Goal: Task Accomplishment & Management: Complete application form

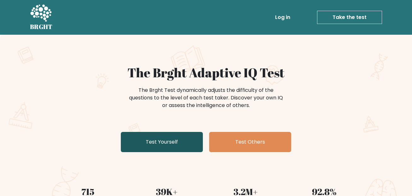
click at [182, 143] on link "Test Yourself" at bounding box center [162, 142] width 82 height 20
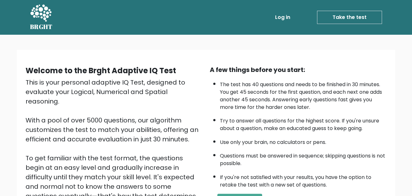
scroll to position [93, 0]
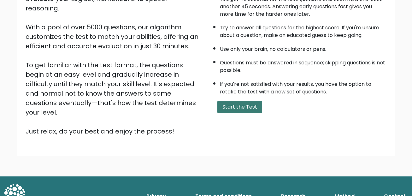
click at [241, 108] on button "Start the Test" at bounding box center [239, 107] width 45 height 13
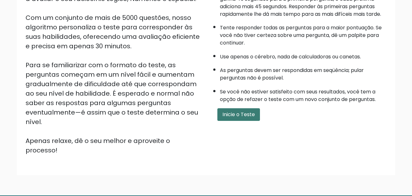
click at [252, 117] on button "Inicie o Teste" at bounding box center [238, 114] width 43 height 13
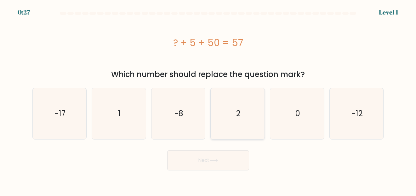
click at [238, 111] on text "2" at bounding box center [238, 113] width 4 height 10
click at [209, 100] on input "d. 2" at bounding box center [208, 99] width 0 height 2
radio input "true"
click at [224, 163] on button "Next" at bounding box center [208, 160] width 82 height 20
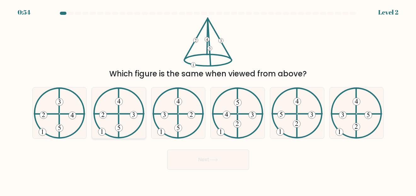
click at [131, 118] on icon at bounding box center [118, 112] width 51 height 51
click at [208, 100] on input "b." at bounding box center [208, 99] width 0 height 2
radio input "true"
click at [177, 159] on button "Next" at bounding box center [208, 159] width 82 height 20
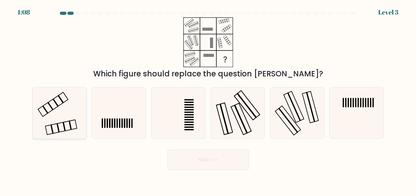
click at [61, 119] on icon at bounding box center [59, 112] width 51 height 51
click at [208, 100] on input "a." at bounding box center [208, 99] width 0 height 2
radio input "true"
click at [229, 163] on button "Next" at bounding box center [208, 159] width 82 height 20
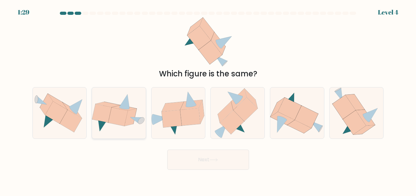
click at [118, 118] on icon at bounding box center [118, 116] width 20 height 19
click at [208, 100] on input "b." at bounding box center [208, 99] width 0 height 2
radio input "true"
click at [197, 157] on button "Next" at bounding box center [208, 159] width 82 height 20
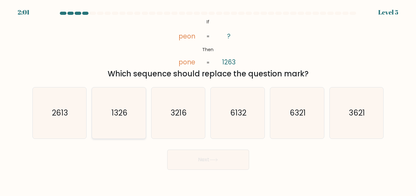
click at [123, 114] on text "1326" at bounding box center [120, 112] width 16 height 10
click at [208, 100] on input "b. 1326" at bounding box center [208, 99] width 0 height 2
radio input "true"
click at [193, 155] on button "Next" at bounding box center [208, 159] width 82 height 20
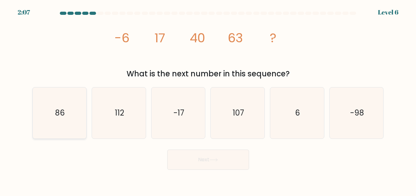
click at [67, 116] on icon "86" at bounding box center [59, 112] width 51 height 51
click at [208, 100] on input "a. 86" at bounding box center [208, 99] width 0 height 2
radio input "true"
click at [185, 173] on body "2:06 Level 6" at bounding box center [208, 98] width 416 height 196
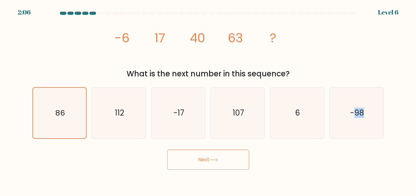
click at [197, 164] on button "Next" at bounding box center [208, 159] width 82 height 20
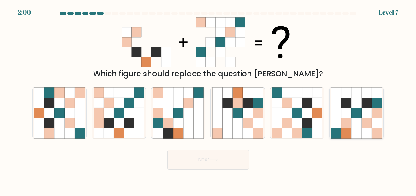
click at [355, 113] on icon at bounding box center [357, 113] width 10 height 10
click at [209, 100] on input "f." at bounding box center [208, 99] width 0 height 2
radio input "true"
click at [232, 164] on button "Next" at bounding box center [208, 159] width 82 height 20
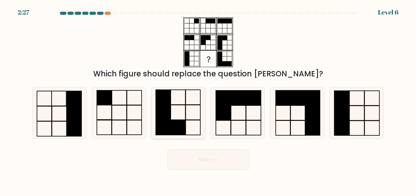
click at [171, 125] on rect at bounding box center [178, 127] width 14 height 15
click at [208, 100] on input "c." at bounding box center [208, 99] width 0 height 2
radio input "true"
click at [190, 158] on button "Next" at bounding box center [208, 159] width 82 height 20
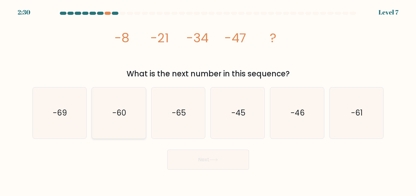
click at [116, 111] on text "-60" at bounding box center [120, 112] width 14 height 10
click at [208, 100] on input "b. -60" at bounding box center [208, 99] width 0 height 2
radio input "true"
click at [209, 157] on button "Next" at bounding box center [208, 159] width 82 height 20
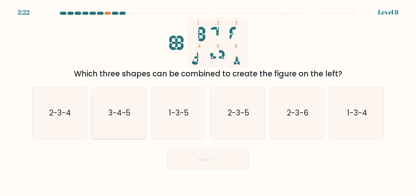
click at [124, 111] on text "3-4-5" at bounding box center [119, 112] width 22 height 10
click at [208, 100] on input "b. 3-4-5" at bounding box center [208, 99] width 0 height 2
radio input "true"
click at [180, 158] on button "Next" at bounding box center [208, 159] width 82 height 20
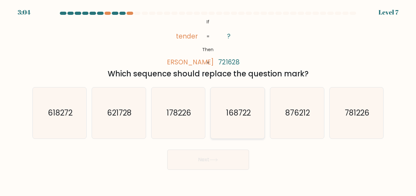
click at [256, 90] on icon "168722" at bounding box center [237, 112] width 51 height 51
click at [209, 98] on input "d. 168722" at bounding box center [208, 99] width 0 height 2
radio input "true"
click at [122, 121] on icon "621728" at bounding box center [119, 112] width 51 height 51
click at [208, 100] on input "b. 621728" at bounding box center [208, 99] width 0 height 2
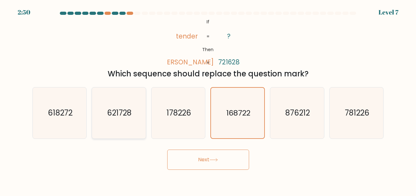
radio input "true"
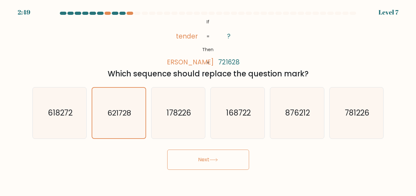
click at [179, 161] on button "Next" at bounding box center [208, 159] width 82 height 20
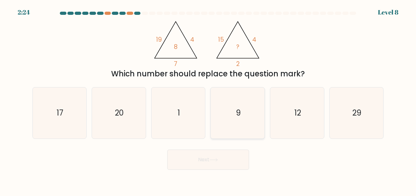
click at [244, 111] on icon "9" at bounding box center [237, 112] width 51 height 51
click at [209, 100] on input "d. 9" at bounding box center [208, 99] width 0 height 2
radio input "true"
click at [223, 159] on button "Next" at bounding box center [208, 159] width 82 height 20
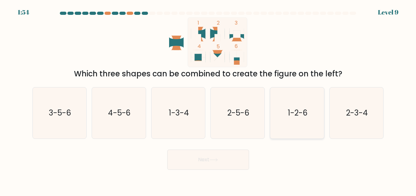
click at [295, 109] on text "1-2-6" at bounding box center [298, 112] width 20 height 10
click at [209, 100] on input "e. 1-2-6" at bounding box center [208, 99] width 0 height 2
radio input "true"
click at [231, 164] on button "Next" at bounding box center [208, 159] width 82 height 20
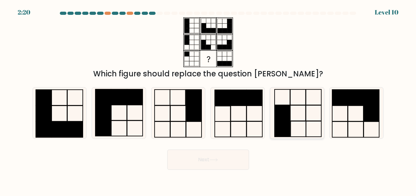
click at [280, 119] on rect at bounding box center [282, 113] width 15 height 16
click at [209, 100] on input "e." at bounding box center [208, 99] width 0 height 2
radio input "true"
click at [233, 161] on button "Next" at bounding box center [208, 159] width 82 height 20
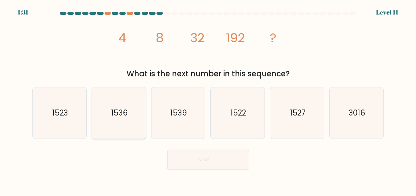
click at [136, 108] on icon "1536" at bounding box center [119, 112] width 51 height 51
click at [208, 100] on input "b. 1536" at bounding box center [208, 99] width 0 height 2
radio input "true"
click at [136, 108] on icon "1536" at bounding box center [119, 113] width 50 height 50
click at [208, 100] on input "b. 1536" at bounding box center [208, 99] width 0 height 2
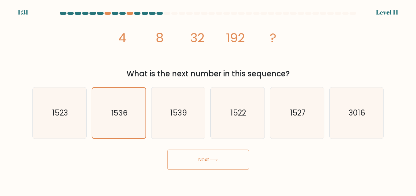
click at [177, 161] on button "Next" at bounding box center [208, 159] width 82 height 20
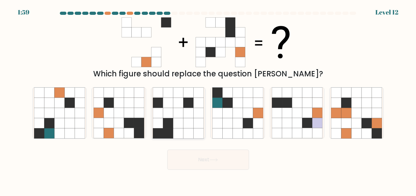
click at [186, 119] on icon at bounding box center [188, 123] width 10 height 10
click at [208, 100] on input "c." at bounding box center [208, 99] width 0 height 2
radio input "true"
click at [206, 165] on button "Next" at bounding box center [208, 159] width 82 height 20
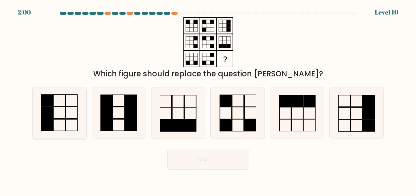
click at [60, 122] on icon at bounding box center [59, 112] width 51 height 51
click at [208, 100] on input "a." at bounding box center [208, 99] width 0 height 2
radio input "true"
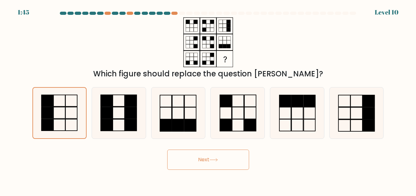
click at [178, 162] on button "Next" at bounding box center [208, 159] width 82 height 20
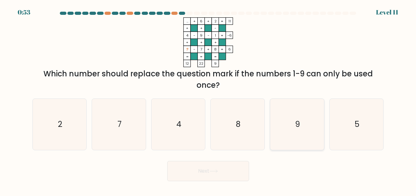
click at [293, 125] on icon "9" at bounding box center [297, 124] width 51 height 51
click at [209, 100] on input "e. 9" at bounding box center [208, 99] width 0 height 2
radio input "true"
click at [293, 125] on icon "9" at bounding box center [297, 124] width 50 height 50
click at [209, 100] on input "e. 9" at bounding box center [208, 99] width 0 height 2
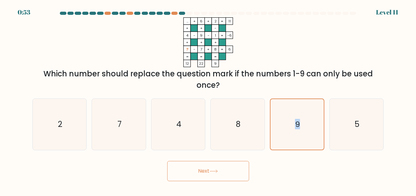
click at [226, 167] on button "Next" at bounding box center [208, 171] width 82 height 20
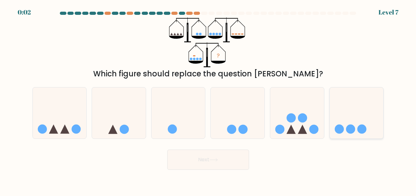
click at [346, 124] on icon at bounding box center [357, 112] width 54 height 44
click at [209, 100] on input "f." at bounding box center [208, 99] width 0 height 2
radio input "true"
click at [206, 163] on button "Next" at bounding box center [208, 159] width 82 height 20
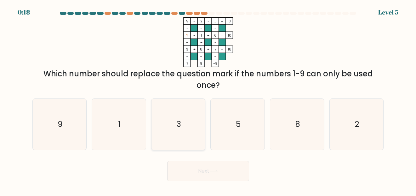
click at [184, 118] on icon "3" at bounding box center [178, 124] width 51 height 51
click at [208, 100] on input "c. 3" at bounding box center [208, 99] width 0 height 2
radio input "true"
click at [184, 118] on icon "3" at bounding box center [178, 124] width 50 height 50
click at [208, 100] on input "c. 3" at bounding box center [208, 99] width 0 height 2
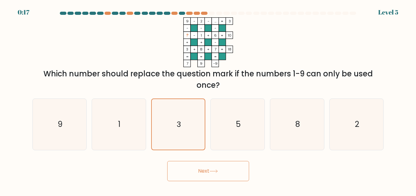
click at [197, 176] on button "Next" at bounding box center [208, 171] width 82 height 20
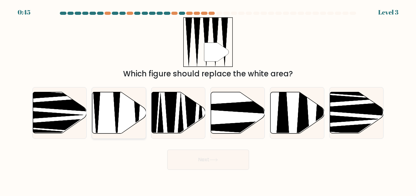
click at [101, 115] on icon at bounding box center [119, 112] width 54 height 41
click at [208, 100] on input "b." at bounding box center [208, 99] width 0 height 2
radio input "true"
click at [189, 155] on button "Next" at bounding box center [208, 159] width 82 height 20
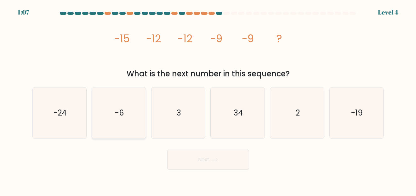
click at [129, 110] on icon "-6" at bounding box center [119, 112] width 51 height 51
click at [208, 100] on input "b. -6" at bounding box center [208, 99] width 0 height 2
radio input "true"
click at [192, 164] on button "Next" at bounding box center [208, 159] width 82 height 20
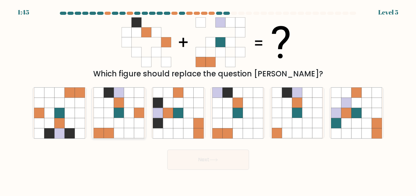
click at [120, 117] on icon at bounding box center [119, 113] width 10 height 10
click at [208, 100] on input "b." at bounding box center [208, 99] width 0 height 2
radio input "true"
click at [190, 159] on button "Next" at bounding box center [208, 159] width 82 height 20
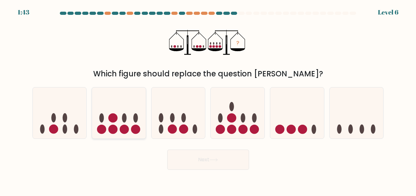
click at [120, 122] on icon at bounding box center [119, 112] width 54 height 44
click at [208, 100] on input "b." at bounding box center [208, 99] width 0 height 2
radio input "true"
click at [211, 170] on body "1:41 Level 6" at bounding box center [208, 98] width 416 height 196
click at [211, 166] on button "Next" at bounding box center [208, 159] width 82 height 20
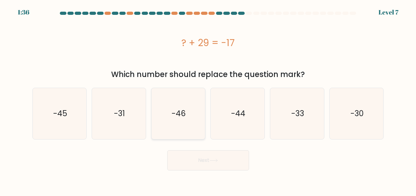
click at [188, 113] on icon "-46" at bounding box center [178, 113] width 51 height 51
click at [208, 100] on input "c. -46" at bounding box center [208, 99] width 0 height 2
radio input "true"
click at [205, 173] on body "1:36 Level 7 a." at bounding box center [208, 98] width 416 height 196
click at [207, 162] on button "Next" at bounding box center [208, 160] width 82 height 20
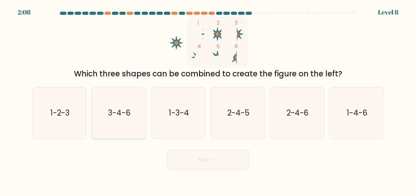
click at [119, 115] on text "3-4-6" at bounding box center [119, 112] width 23 height 10
click at [208, 100] on input "b. 3-4-6" at bounding box center [208, 99] width 0 height 2
radio input "true"
click at [210, 161] on button "Next" at bounding box center [208, 159] width 82 height 20
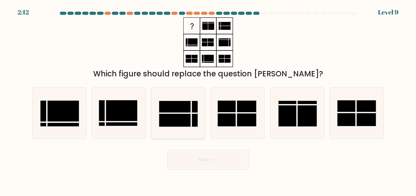
click at [191, 117] on line at bounding box center [191, 114] width 0 height 26
click at [208, 100] on input "c." at bounding box center [208, 99] width 0 height 2
radio input "true"
click at [201, 157] on button "Next" at bounding box center [208, 159] width 82 height 20
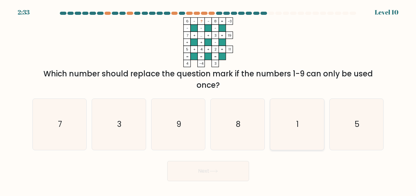
click at [314, 126] on icon "1" at bounding box center [297, 124] width 51 height 51
click at [209, 100] on input "e. 1" at bounding box center [208, 99] width 0 height 2
radio input "true"
click at [233, 165] on button "Next" at bounding box center [208, 171] width 82 height 20
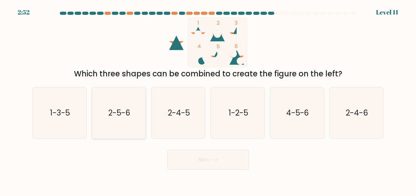
click at [130, 110] on text "2-5-6" at bounding box center [119, 112] width 22 height 10
click at [208, 100] on input "b. 2-5-6" at bounding box center [208, 99] width 0 height 2
radio input "true"
click at [198, 161] on button "Next" at bounding box center [208, 159] width 82 height 20
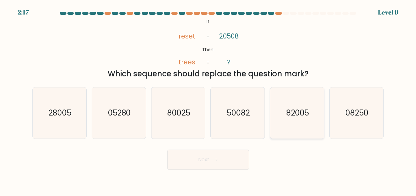
click at [300, 112] on text "82005" at bounding box center [297, 112] width 23 height 10
click at [209, 100] on input "e. 82005" at bounding box center [208, 99] width 0 height 2
radio input "true"
click at [244, 157] on button "Next" at bounding box center [208, 159] width 82 height 20
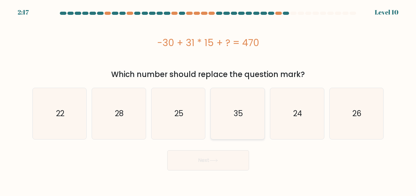
click at [227, 117] on icon "35" at bounding box center [237, 113] width 51 height 51
click at [209, 100] on input "d. 35" at bounding box center [208, 99] width 0 height 2
radio input "true"
click at [220, 163] on button "Next" at bounding box center [208, 160] width 82 height 20
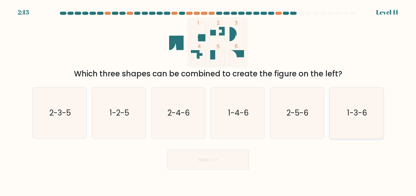
click at [352, 113] on text "1-3-6" at bounding box center [357, 112] width 20 height 10
click at [209, 100] on input "f. 1-3-6" at bounding box center [208, 99] width 0 height 2
radio input "true"
click at [226, 155] on button "Next" at bounding box center [208, 159] width 82 height 20
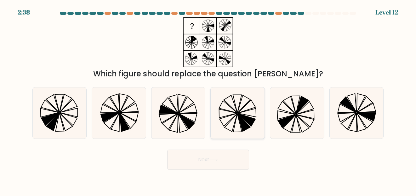
click at [246, 116] on icon at bounding box center [247, 119] width 18 height 13
click at [209, 100] on input "d." at bounding box center [208, 99] width 0 height 2
radio input "true"
click at [222, 166] on button "Next" at bounding box center [208, 159] width 82 height 20
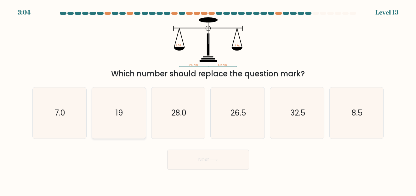
click at [112, 118] on icon "19" at bounding box center [119, 112] width 51 height 51
click at [208, 100] on input "b. 19" at bounding box center [208, 99] width 0 height 2
radio input "true"
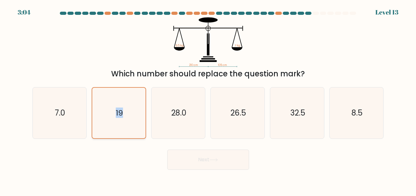
click at [112, 118] on icon "19" at bounding box center [119, 113] width 50 height 50
click at [208, 100] on input "b. 19" at bounding box center [208, 99] width 0 height 2
click at [205, 143] on form at bounding box center [208, 91] width 416 height 158
click at [252, 116] on icon "26.5" at bounding box center [237, 112] width 51 height 51
click at [209, 100] on input "d. 26.5" at bounding box center [208, 99] width 0 height 2
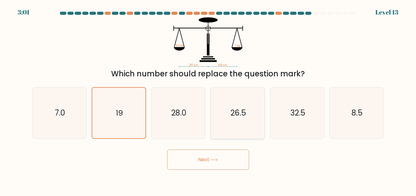
radio input "true"
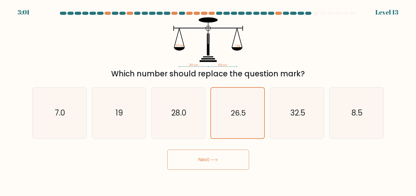
click at [228, 159] on button "Next" at bounding box center [208, 159] width 82 height 20
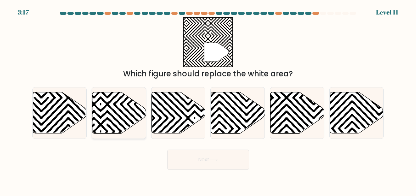
click at [113, 115] on icon at bounding box center [101, 131] width 108 height 108
click at [208, 100] on input "b." at bounding box center [208, 99] width 0 height 2
radio input "true"
click at [181, 160] on button "Next" at bounding box center [208, 159] width 82 height 20
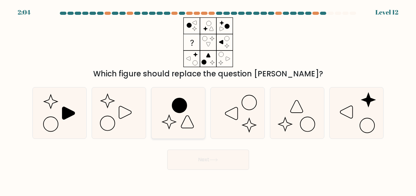
click at [182, 128] on icon at bounding box center [178, 112] width 51 height 51
click at [208, 100] on input "c." at bounding box center [208, 99] width 0 height 2
radio input "true"
click at [201, 162] on button "Next" at bounding box center [208, 159] width 82 height 20
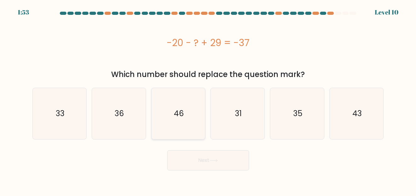
click at [189, 115] on icon "46" at bounding box center [178, 113] width 51 height 51
click at [208, 100] on input "c. 46" at bounding box center [208, 99] width 0 height 2
radio input "true"
click at [214, 162] on icon at bounding box center [214, 160] width 9 height 3
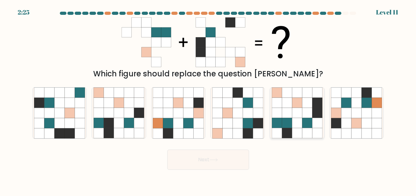
click at [288, 119] on icon at bounding box center [287, 123] width 10 height 10
click at [209, 100] on input "e." at bounding box center [208, 99] width 0 height 2
radio input "true"
click at [204, 166] on button "Next" at bounding box center [208, 159] width 82 height 20
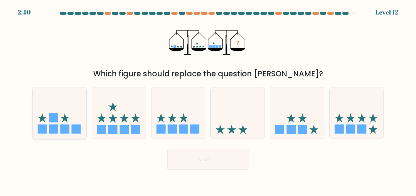
click at [49, 121] on rect at bounding box center [53, 117] width 9 height 9
click at [208, 100] on input "a." at bounding box center [208, 99] width 0 height 2
radio input "true"
click at [202, 154] on button "Next" at bounding box center [208, 159] width 82 height 20
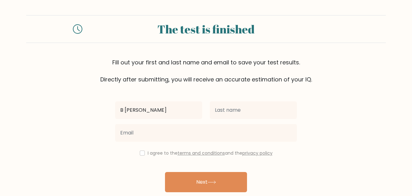
type input "B [PERSON_NAME]"
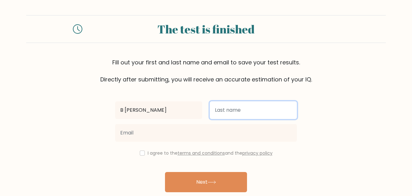
click at [221, 113] on input "text" at bounding box center [253, 110] width 87 height 18
type input "RISOI"
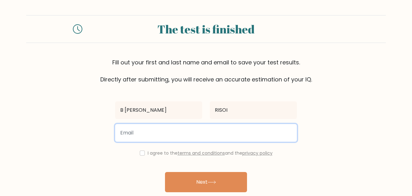
click at [165, 135] on input "email" at bounding box center [206, 133] width 182 height 18
type input "[EMAIL_ADDRESS][DOMAIN_NAME]"
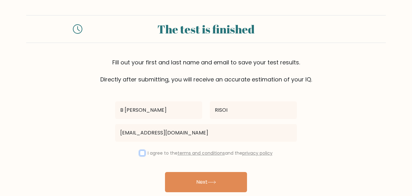
click at [142, 151] on input "checkbox" at bounding box center [142, 152] width 5 height 5
click at [143, 153] on input "checkbox" at bounding box center [142, 152] width 5 height 5
checkbox input "true"
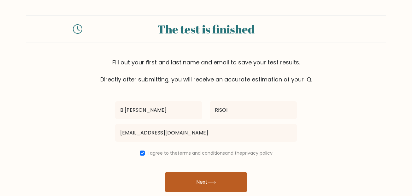
click at [183, 178] on button "Next" at bounding box center [206, 182] width 82 height 20
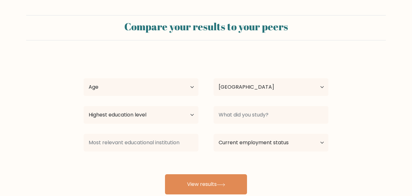
select select "BR"
click at [141, 84] on select "Age Under [DEMOGRAPHIC_DATA] [DEMOGRAPHIC_DATA] [DEMOGRAPHIC_DATA] [DEMOGRAPHIC…" at bounding box center [141, 87] width 115 height 18
select select "18_24"
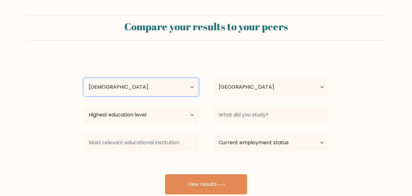
click at [84, 78] on select "Age Under [DEMOGRAPHIC_DATA] [DEMOGRAPHIC_DATA] [DEMOGRAPHIC_DATA] [DEMOGRAPHIC…" at bounding box center [141, 87] width 115 height 18
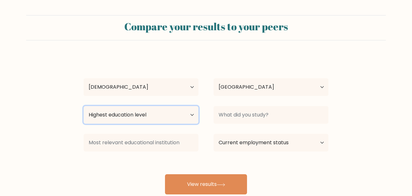
click at [170, 119] on select "Highest education level No schooling Primary Lower Secondary Upper Secondary Oc…" at bounding box center [141, 115] width 115 height 18
select select "upper_secondary"
click at [84, 106] on select "Highest education level No schooling Primary Lower Secondary Upper Secondary Oc…" at bounding box center [141, 115] width 115 height 18
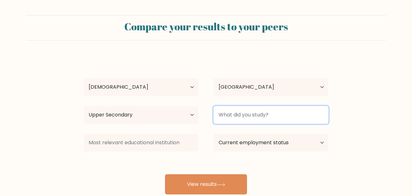
click at [247, 115] on input at bounding box center [270, 115] width 115 height 18
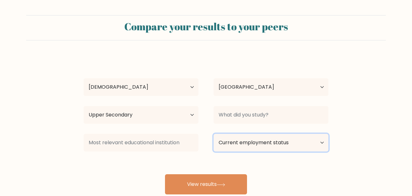
click at [321, 141] on select "Current employment status Employed Student Retired Other / prefer not to answer" at bounding box center [270, 143] width 115 height 18
select select "employed"
click at [213, 134] on select "Current employment status Employed Student Retired Other / prefer not to answer" at bounding box center [270, 143] width 115 height 18
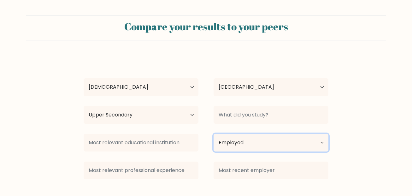
scroll to position [43, 0]
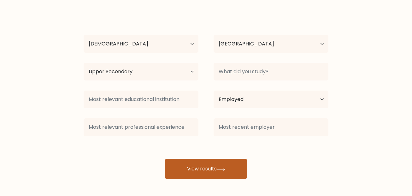
click at [200, 165] on button "View results" at bounding box center [206, 169] width 82 height 20
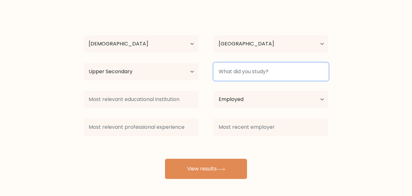
click at [233, 67] on input at bounding box center [270, 72] width 115 height 18
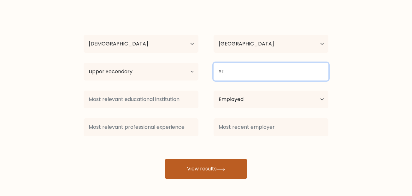
type input "YT"
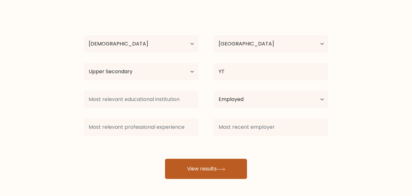
click at [218, 166] on button "View results" at bounding box center [206, 169] width 82 height 20
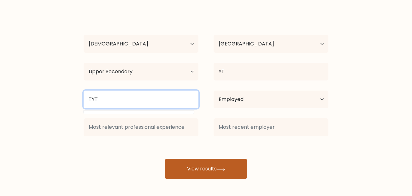
type input "TYT"
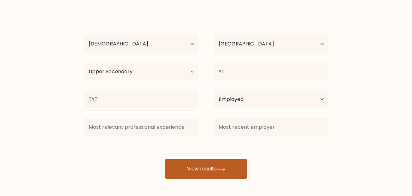
click at [212, 163] on button "View results" at bounding box center [206, 169] width 82 height 20
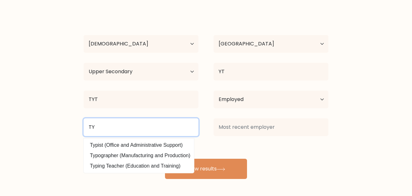
type input "TY"
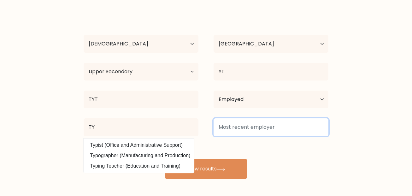
click at [220, 134] on input at bounding box center [270, 127] width 115 height 18
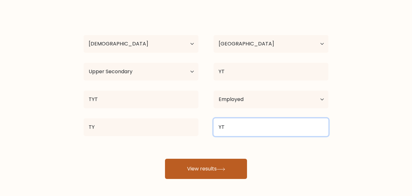
type input "YT"
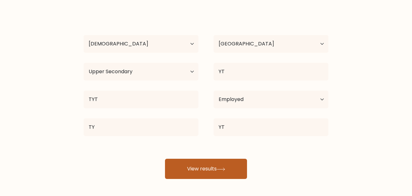
click at [218, 162] on button "View results" at bounding box center [206, 169] width 82 height 20
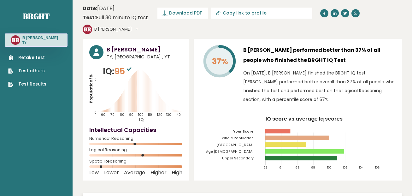
scroll to position [32, 0]
